Goal: Find specific page/section

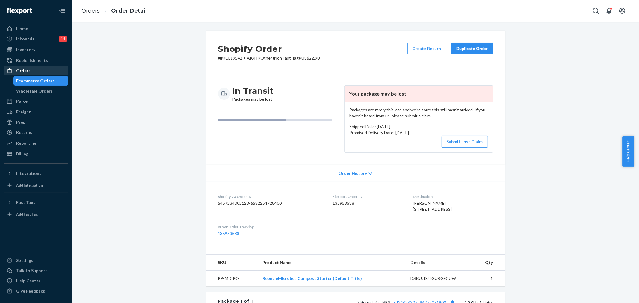
click at [35, 66] on div "Orders" at bounding box center [35, 70] width 63 height 8
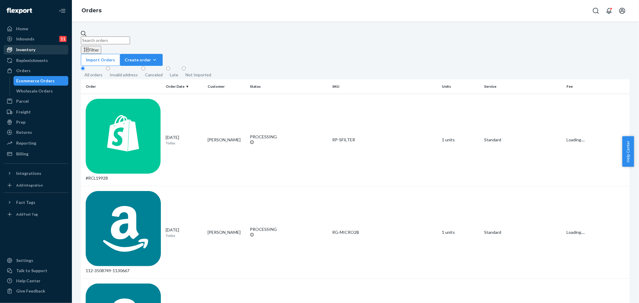
click at [37, 48] on div "Inventory" at bounding box center [35, 50] width 63 height 8
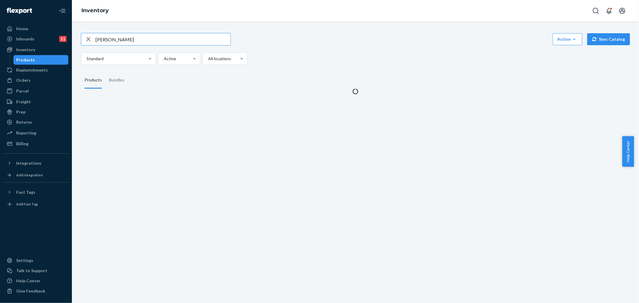
click at [141, 40] on input "[PERSON_NAME]" at bounding box center [163, 39] width 135 height 12
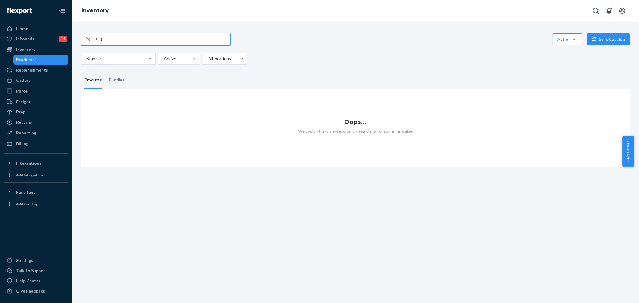
type input "ㄴ"
type input "shovel"
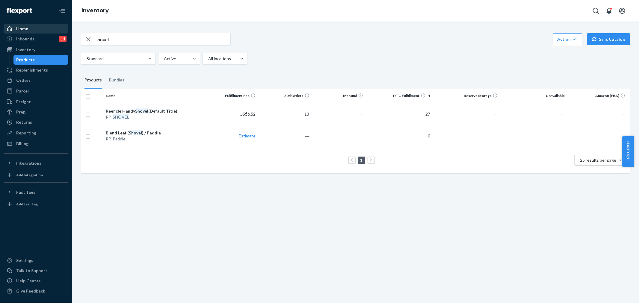
click at [22, 27] on div "Home" at bounding box center [22, 29] width 12 height 6
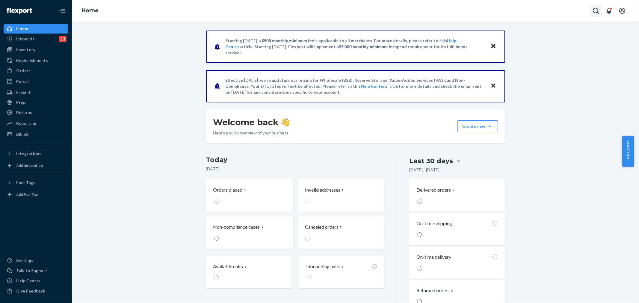
click at [596, 7] on button "Open Search Box" at bounding box center [596, 11] width 12 height 12
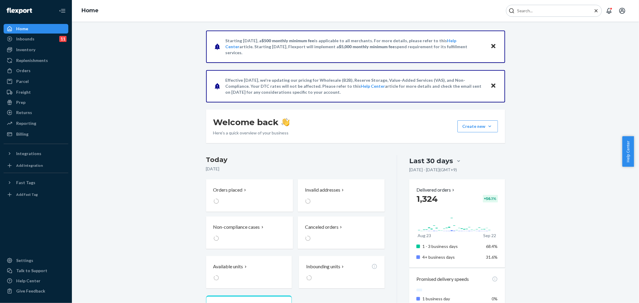
click at [573, 13] on input "Search Input" at bounding box center [552, 11] width 74 height 6
type input "[PERSON_NAME]"
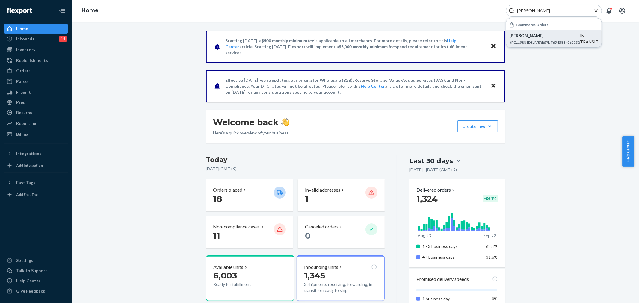
click at [553, 37] on p "[PERSON_NAME]" at bounding box center [544, 36] width 71 height 6
